Goal: Transaction & Acquisition: Download file/media

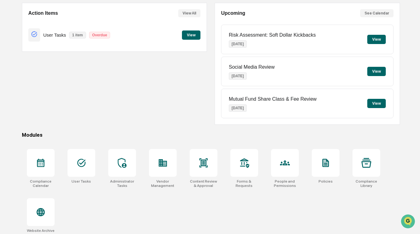
scroll to position [59, 0]
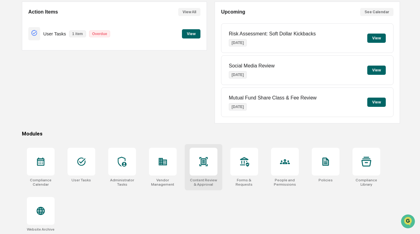
click at [206, 172] on div at bounding box center [203, 162] width 28 height 28
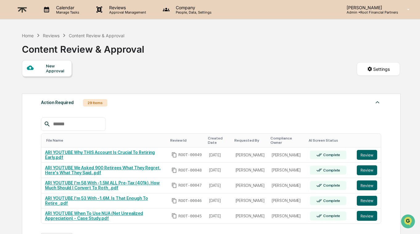
click at [120, 6] on p "Reviews" at bounding box center [126, 7] width 45 height 5
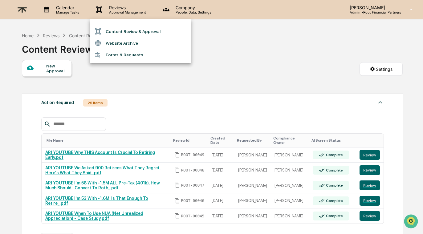
click at [126, 33] on li "Content Review & Approval" at bounding box center [141, 32] width 102 height 12
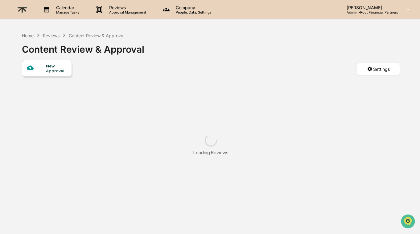
click at [125, 11] on p "Approval Management" at bounding box center [126, 12] width 45 height 4
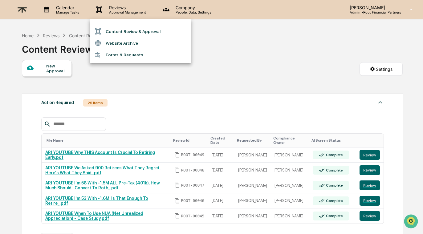
click at [130, 41] on li "Website Archive" at bounding box center [141, 43] width 102 height 12
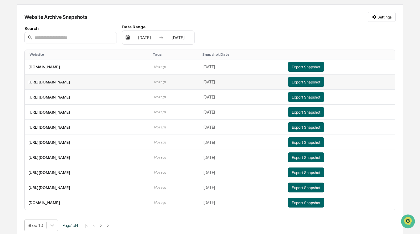
scroll to position [65, 0]
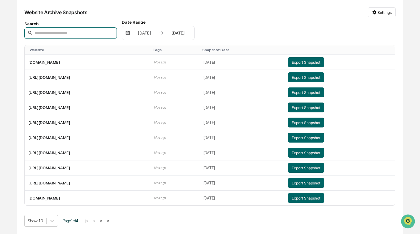
click at [61, 29] on input at bounding box center [70, 32] width 92 height 11
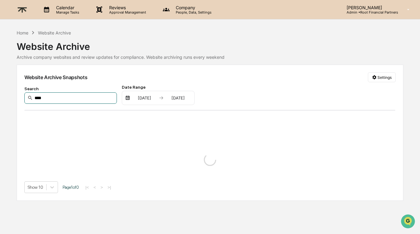
scroll to position [0, 0]
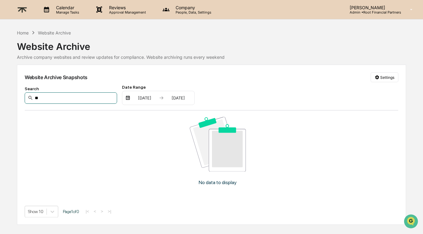
type input "*"
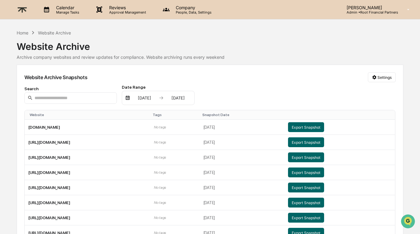
click at [123, 9] on p "Reviews" at bounding box center [126, 7] width 45 height 5
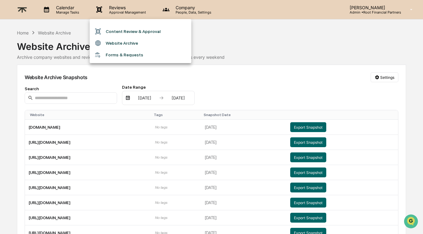
click at [115, 28] on li "Content Review & Approval" at bounding box center [141, 32] width 102 height 12
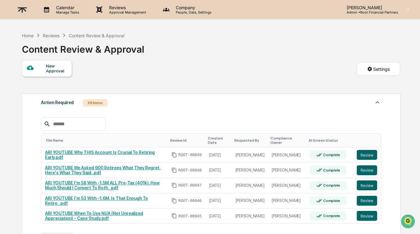
click at [99, 34] on div "Content Review & Approval" at bounding box center [96, 35] width 55 height 5
click at [48, 34] on div "Reviews" at bounding box center [51, 35] width 17 height 5
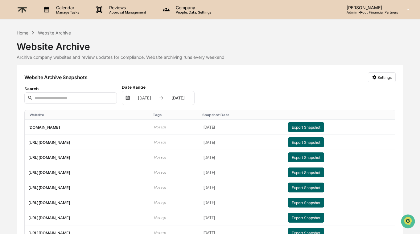
click at [192, 13] on p "People, Data, Settings" at bounding box center [193, 12] width 44 height 4
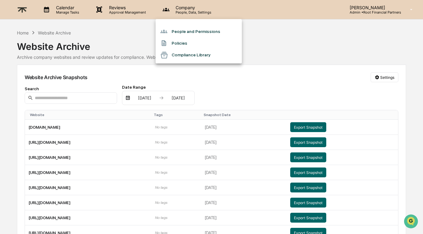
click at [114, 10] on div at bounding box center [211, 117] width 423 height 234
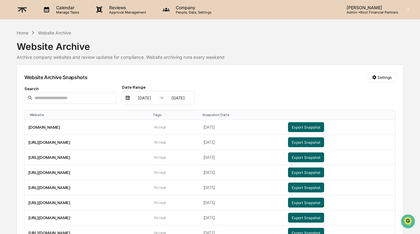
click at [20, 6] on img at bounding box center [22, 9] width 15 height 15
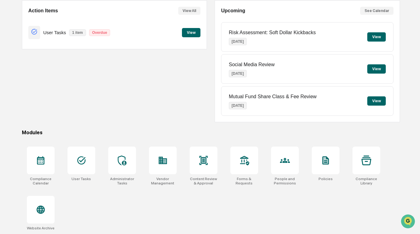
scroll to position [64, 0]
click at [249, 157] on div at bounding box center [244, 161] width 28 height 28
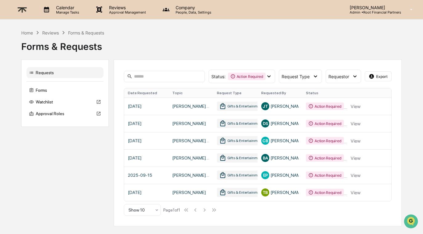
click at [47, 30] on div "Reviews" at bounding box center [50, 32] width 17 height 5
click at [47, 32] on div "Reviews" at bounding box center [50, 32] width 17 height 5
click at [20, 9] on img at bounding box center [22, 9] width 15 height 15
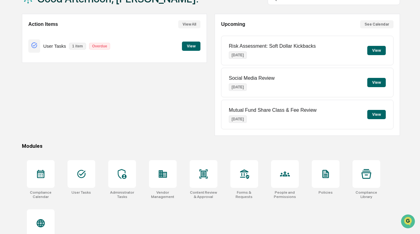
scroll to position [64, 0]
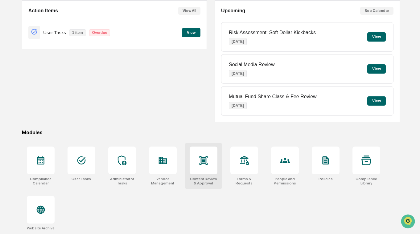
click at [200, 156] on icon at bounding box center [203, 161] width 10 height 10
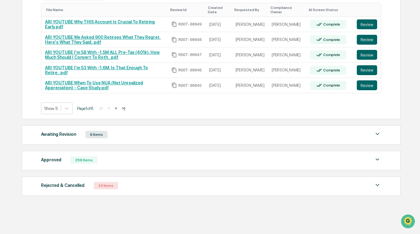
scroll to position [123, 0]
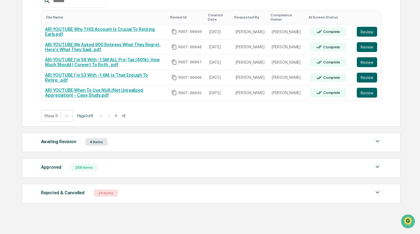
click at [119, 116] on button ">" at bounding box center [116, 115] width 6 height 5
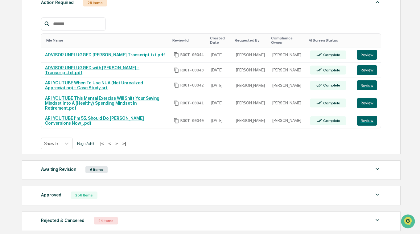
scroll to position [76, 0]
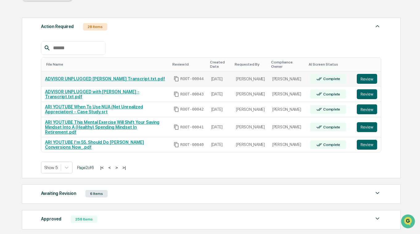
click at [107, 80] on link "ADVISOR UNPLUGGED Erin Varghese Transcript.txt.pdf" at bounding box center [105, 78] width 120 height 5
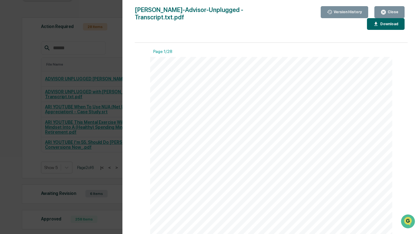
click at [392, 24] on div "Download" at bounding box center [388, 24] width 19 height 4
click at [73, 40] on div "Version History 09/18/2025, 05:54 PM Hannah Kaufman Erin-Varghese-Advisor-Unplu…" at bounding box center [210, 117] width 420 height 234
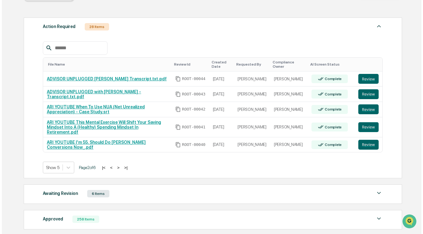
scroll to position [0, 0]
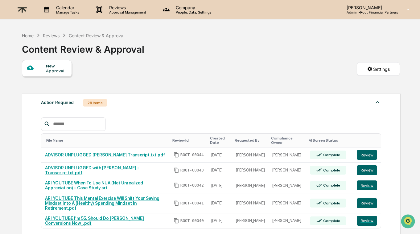
click at [132, 9] on p "Reviews" at bounding box center [126, 7] width 45 height 5
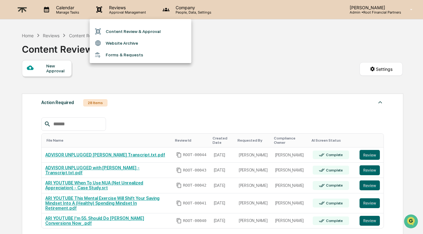
click at [137, 53] on li "Forms & Requests" at bounding box center [141, 54] width 102 height 11
